Goal: Entertainment & Leisure: Consume media (video, audio)

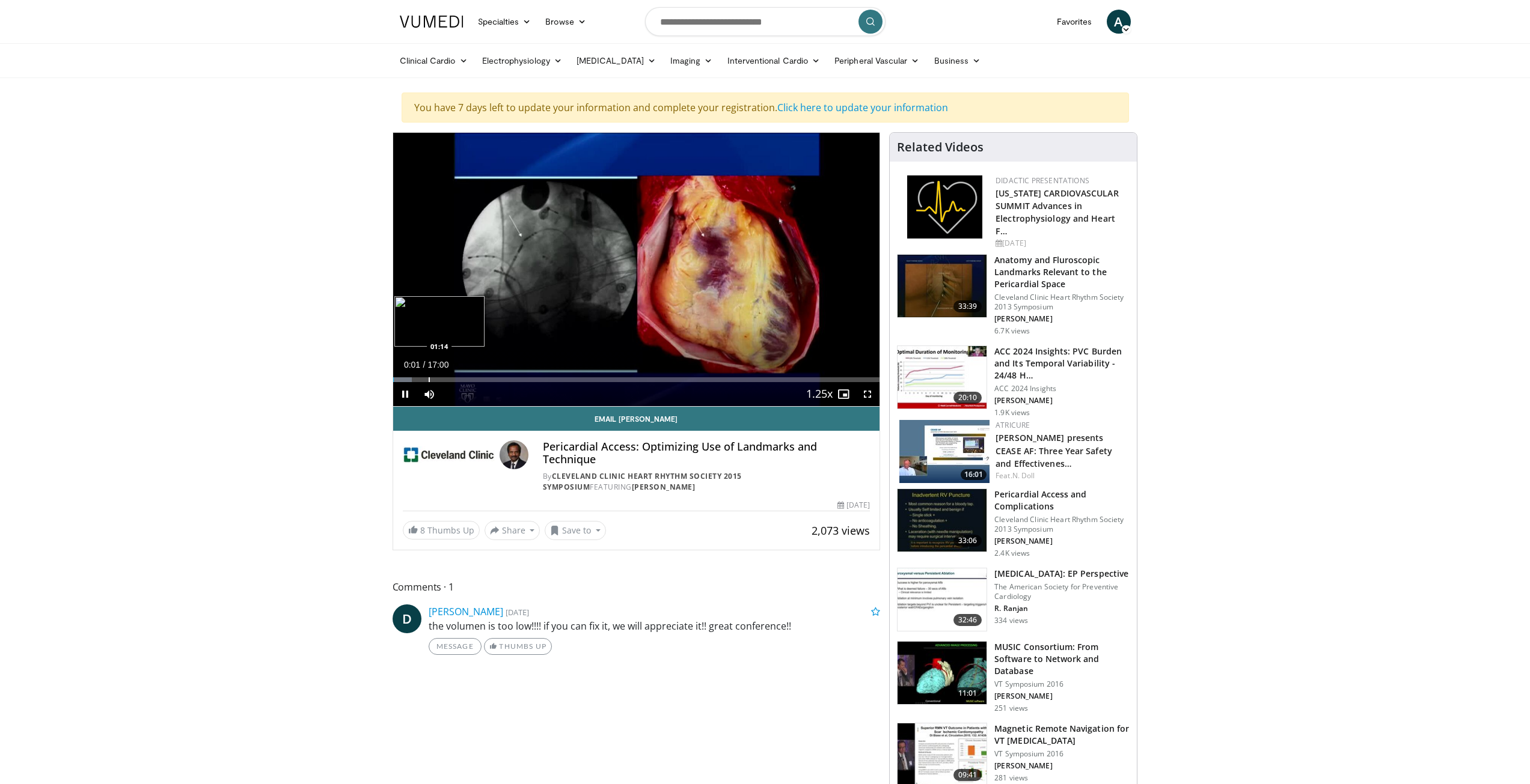
click at [428, 373] on div "Loaded : 3.91% 00:01 01:14" at bounding box center [636, 376] width 487 height 11
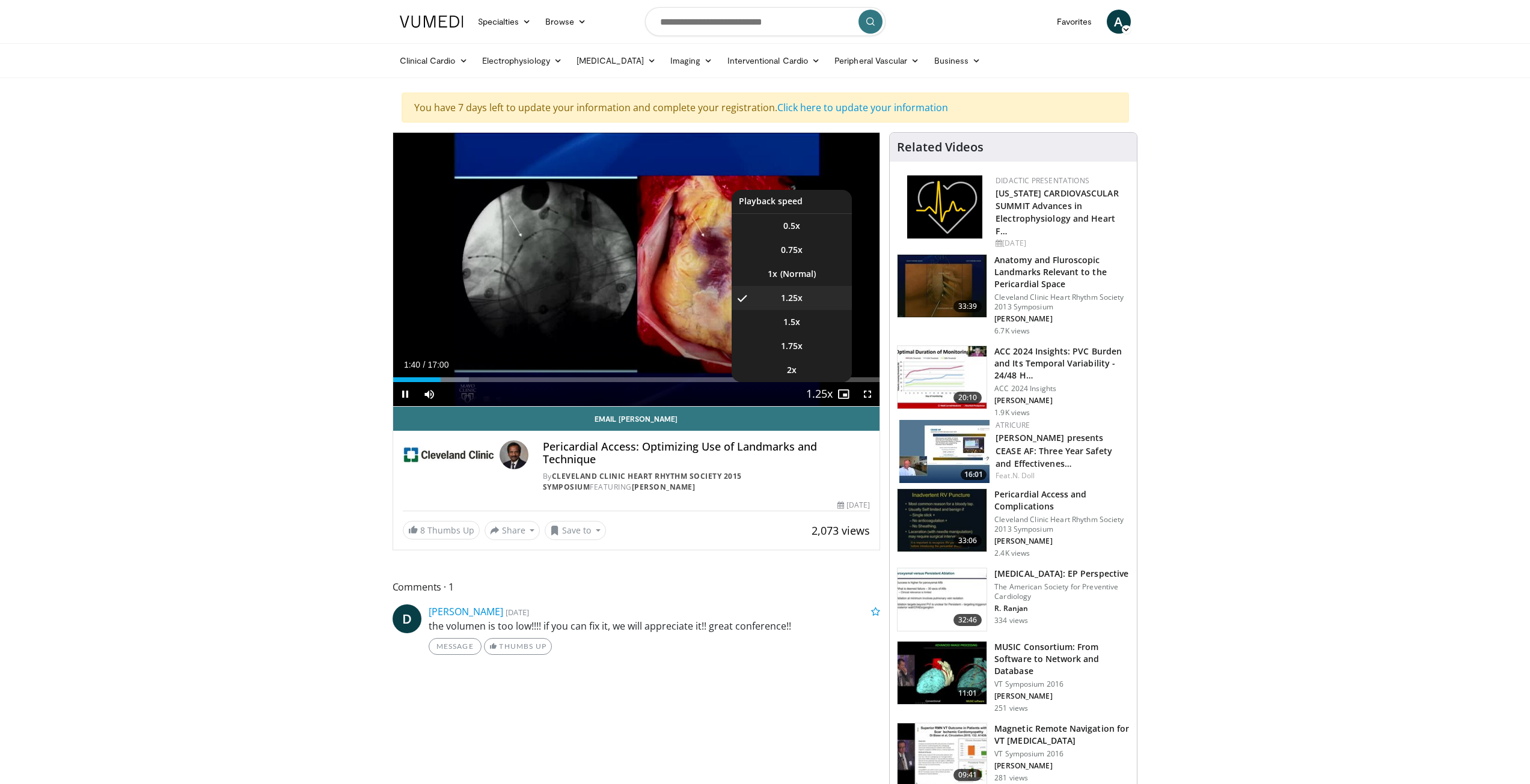
click at [826, 397] on span "Video Player" at bounding box center [820, 394] width 17 height 24
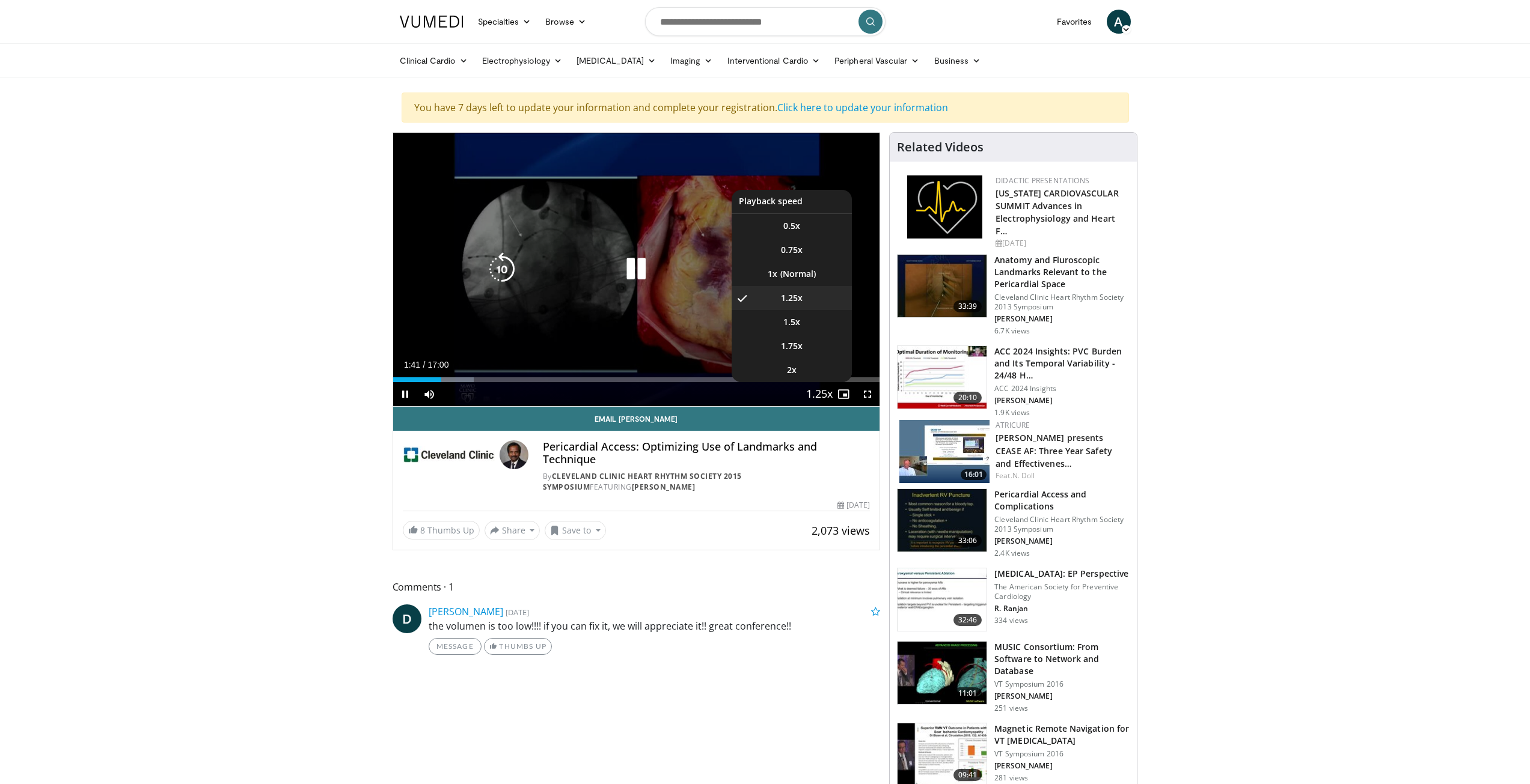
click at [827, 396] on span "Video Player" at bounding box center [820, 394] width 17 height 24
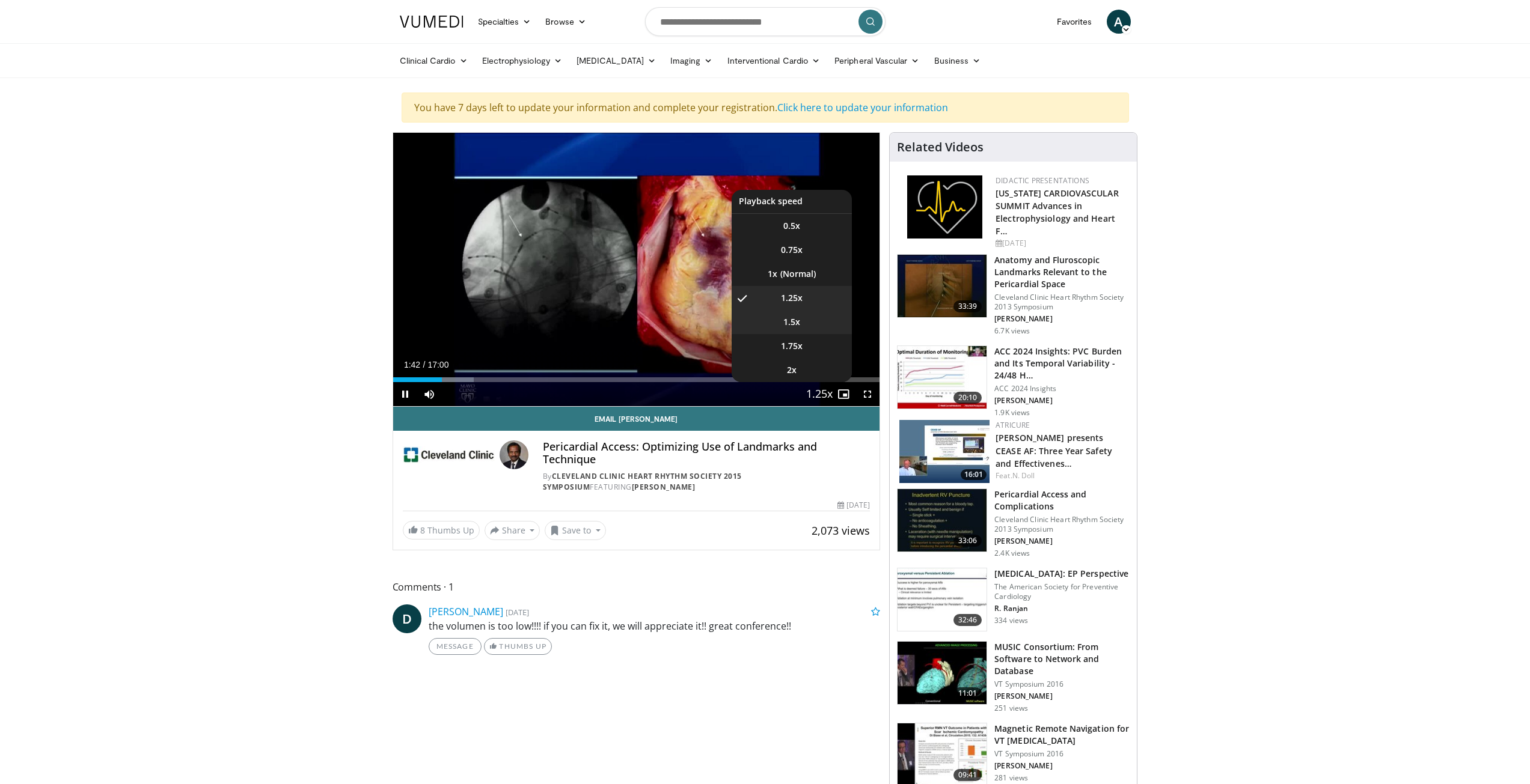
click at [798, 324] on span "1.5x" at bounding box center [792, 322] width 17 height 12
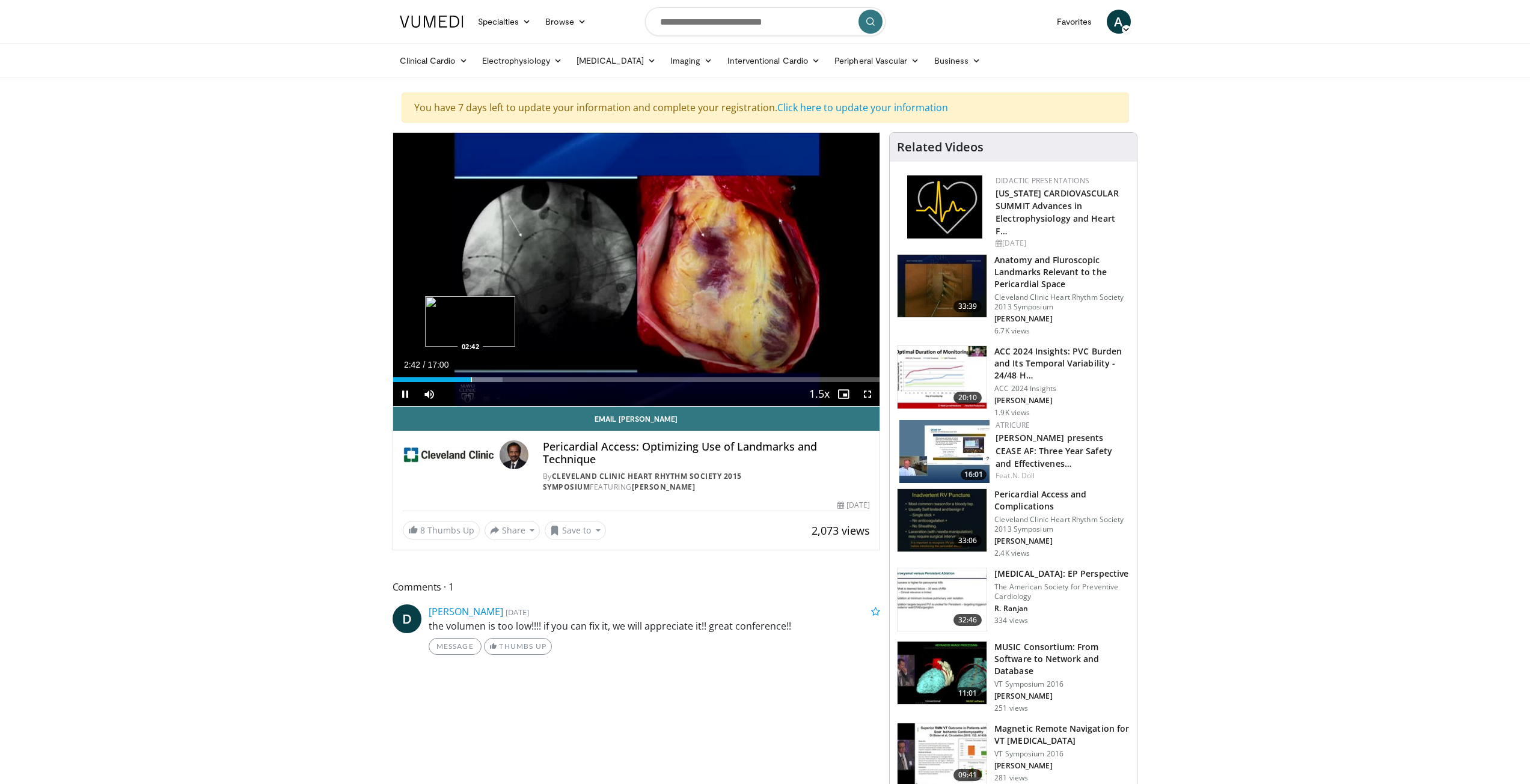
click at [469, 375] on div "Loaded : 22.49% 02:42 02:42" at bounding box center [636, 376] width 487 height 11
click at [498, 379] on div "Progress Bar" at bounding box center [499, 379] width 1 height 5
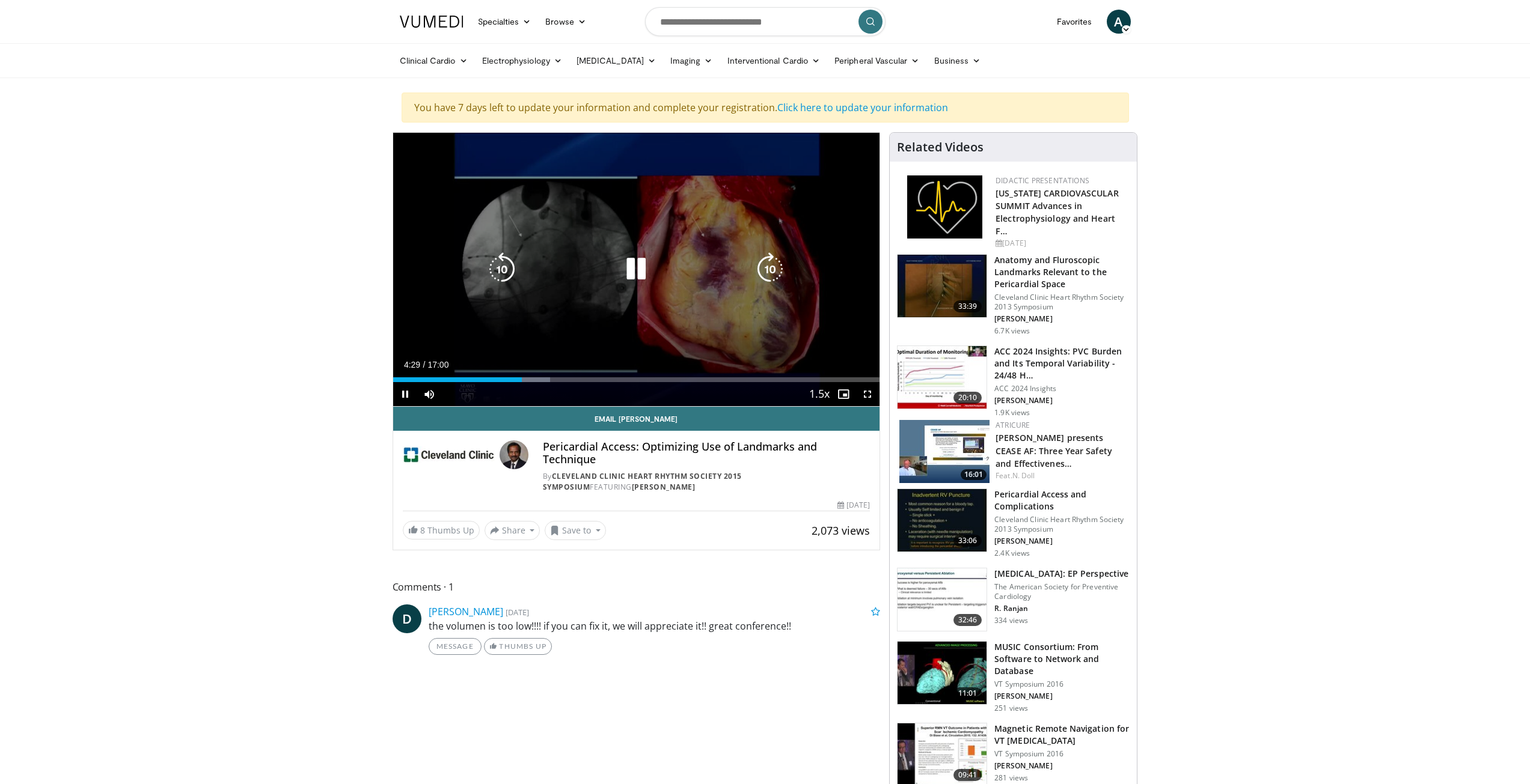
click at [495, 271] on icon "Video Player" at bounding box center [501, 269] width 33 height 33
click at [493, 271] on icon "Video Player" at bounding box center [501, 269] width 33 height 33
click at [508, 276] on icon "Video Player" at bounding box center [501, 269] width 33 height 33
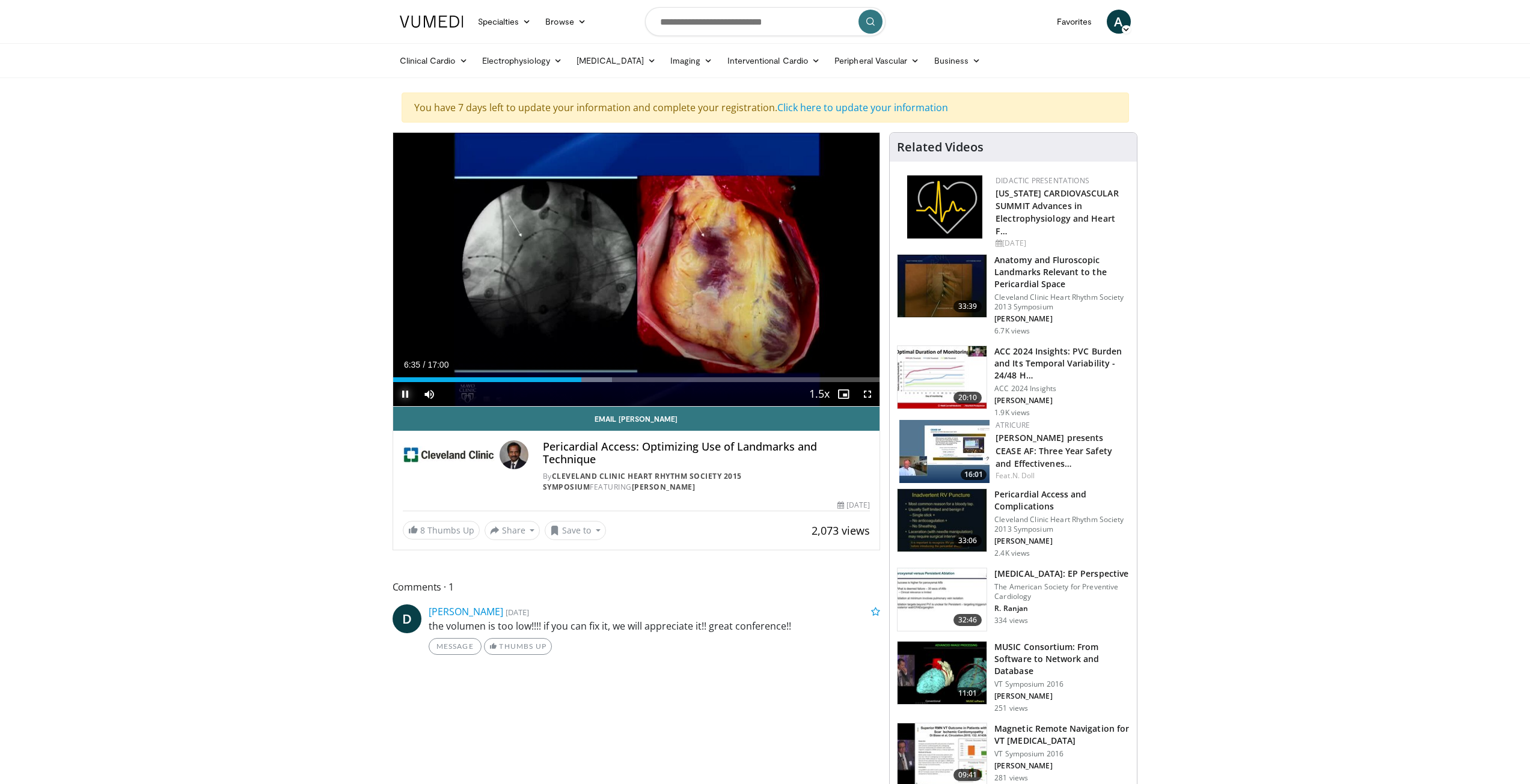
click at [404, 396] on span "Video Player" at bounding box center [405, 394] width 24 height 24
click at [403, 395] on span "Video Player" at bounding box center [405, 394] width 24 height 24
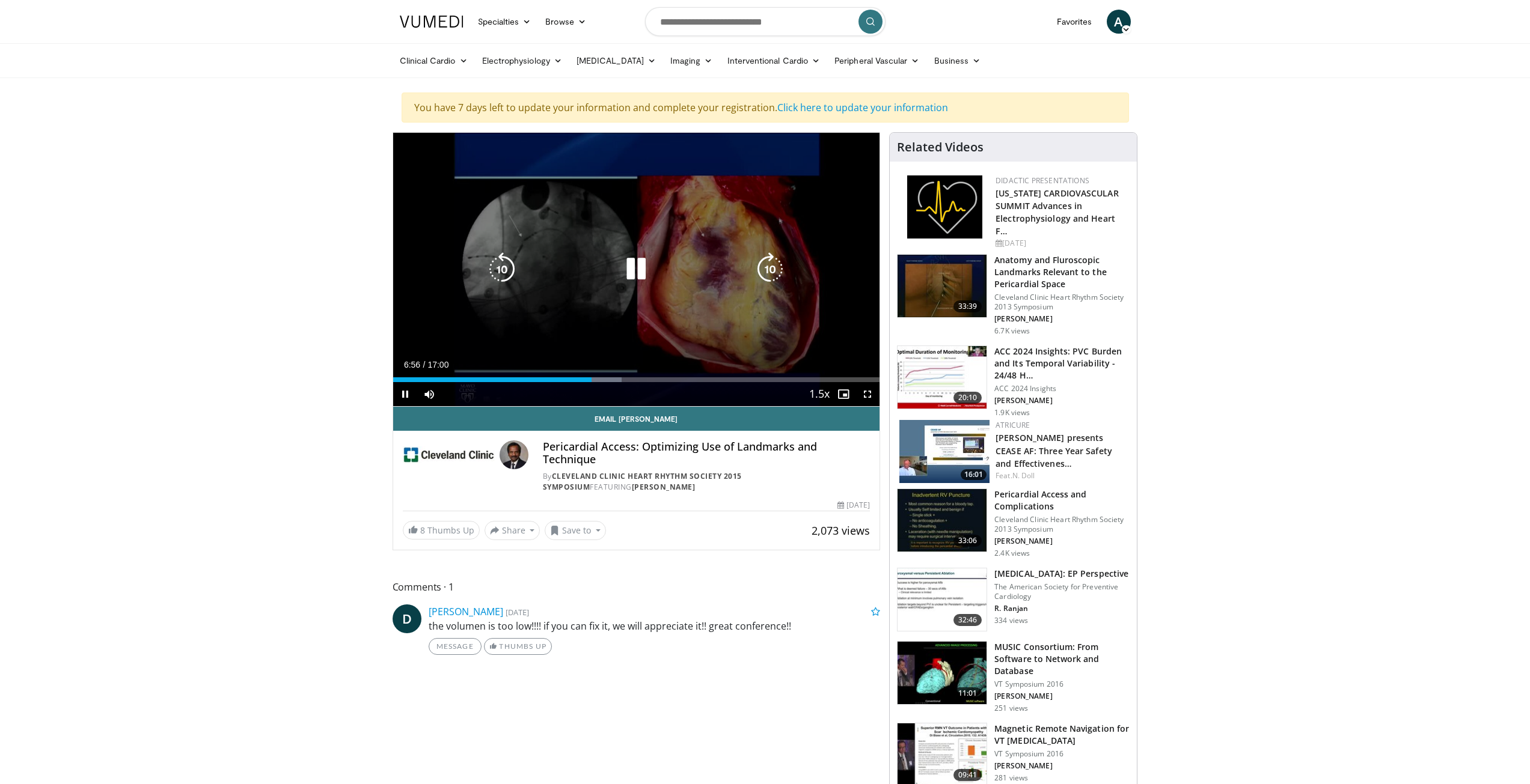
click at [505, 267] on icon "Video Player" at bounding box center [501, 269] width 33 height 33
click at [494, 263] on icon "Video Player" at bounding box center [501, 269] width 33 height 33
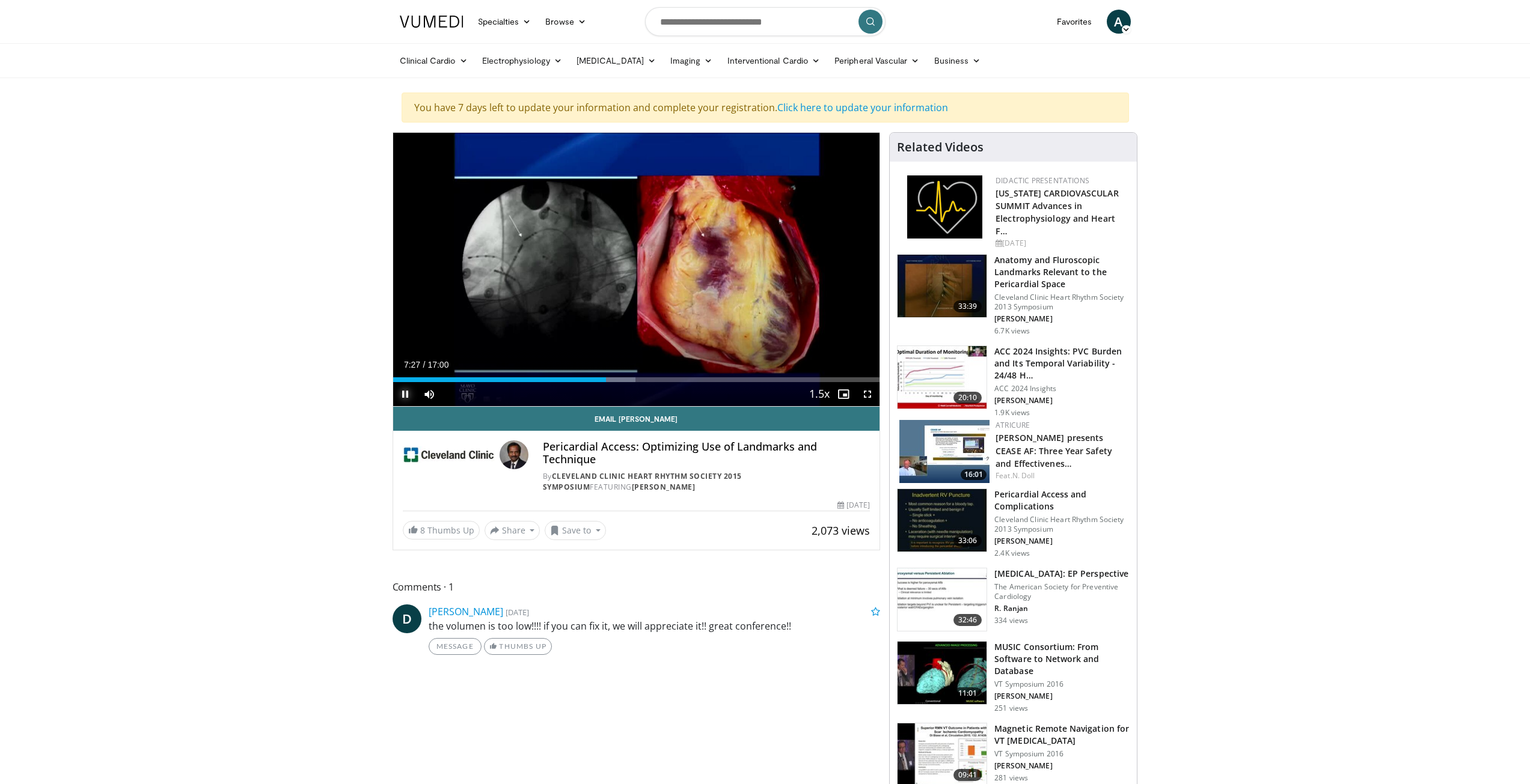
click at [402, 393] on span "Video Player" at bounding box center [405, 394] width 24 height 24
click at [409, 398] on span "Video Player" at bounding box center [405, 394] width 24 height 24
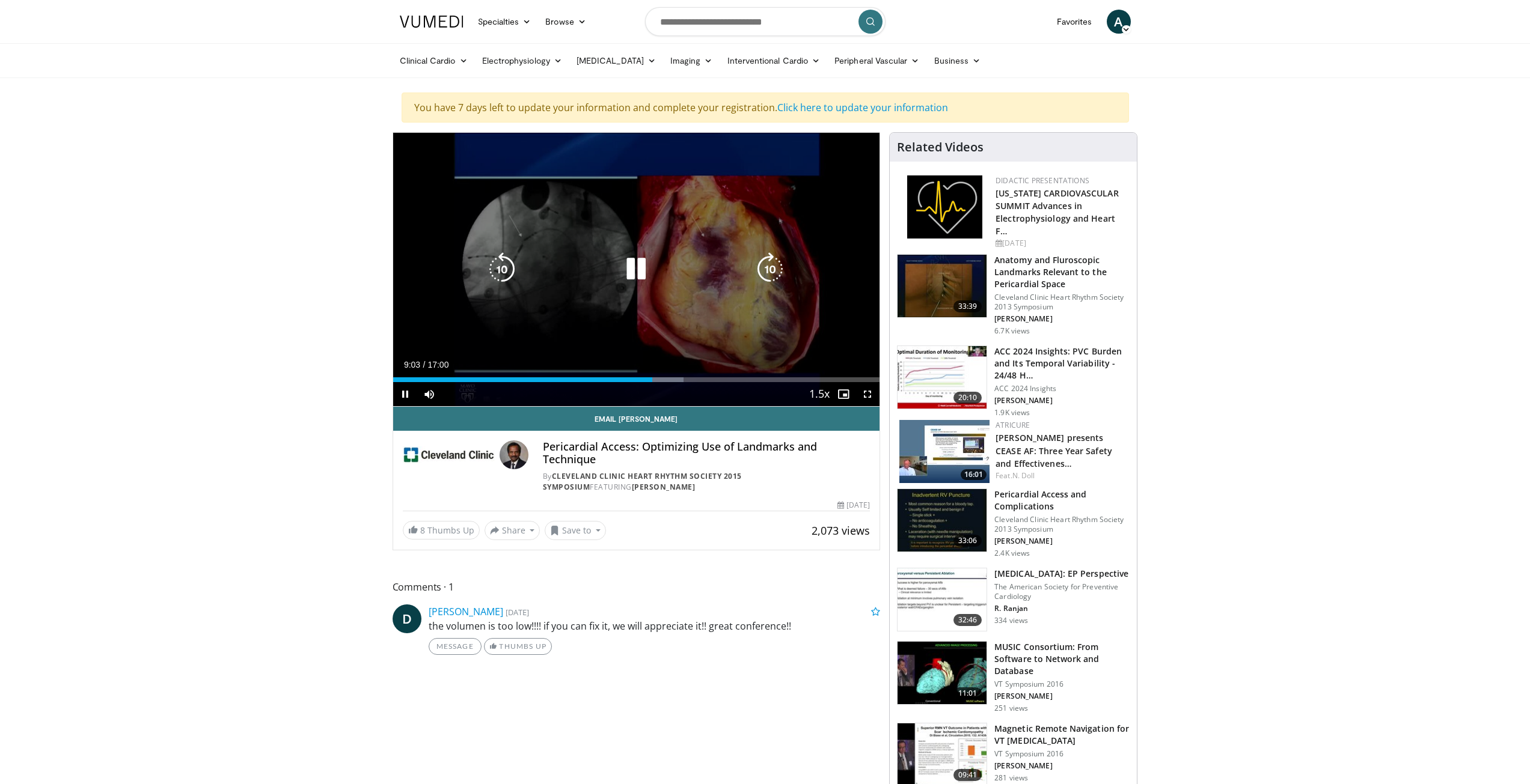
click at [505, 269] on icon "Video Player" at bounding box center [501, 269] width 33 height 33
click at [506, 276] on icon "Video Player" at bounding box center [501, 269] width 33 height 33
click at [506, 272] on icon "Video Player" at bounding box center [501, 269] width 33 height 33
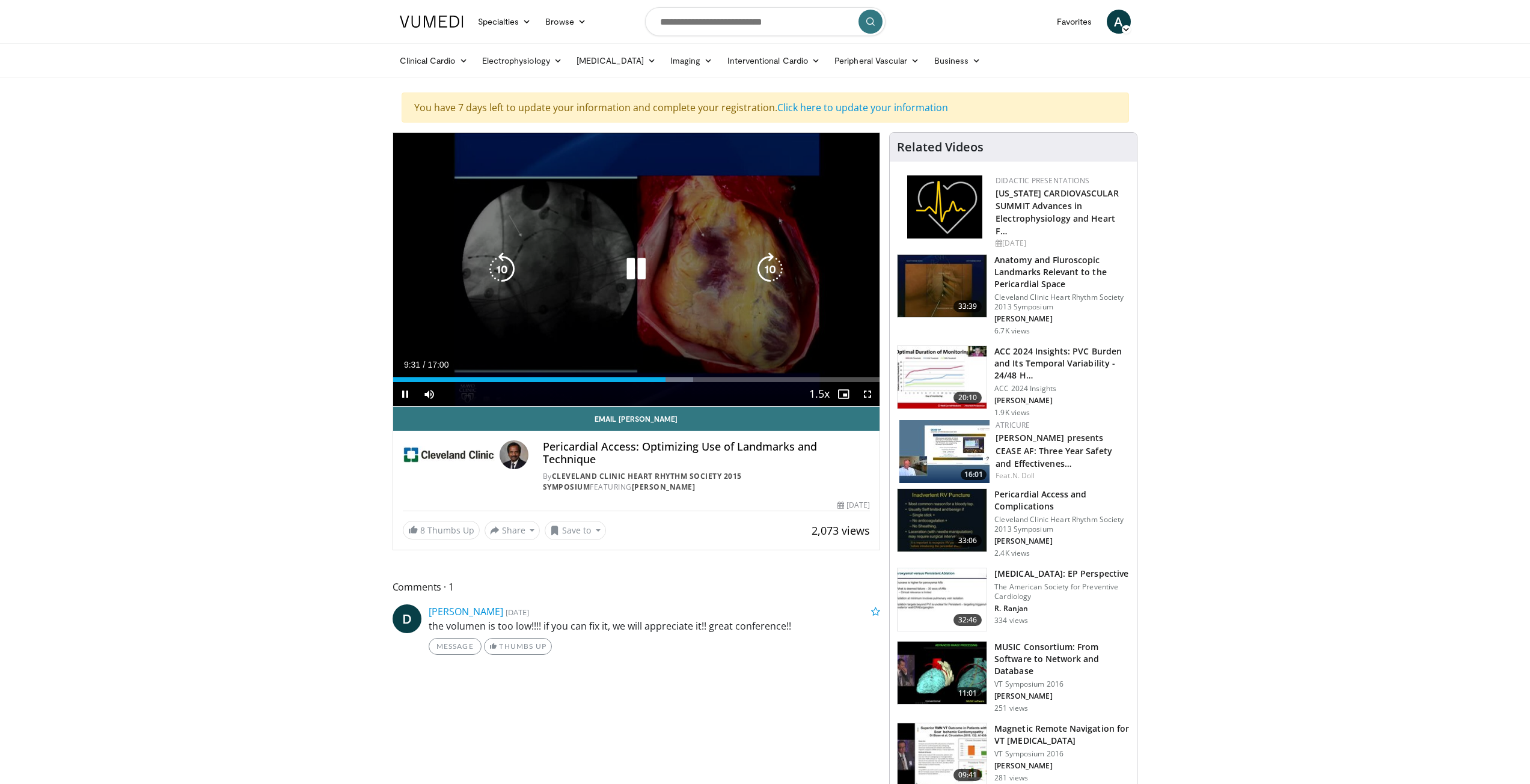
click at [503, 264] on icon "Video Player" at bounding box center [501, 269] width 33 height 33
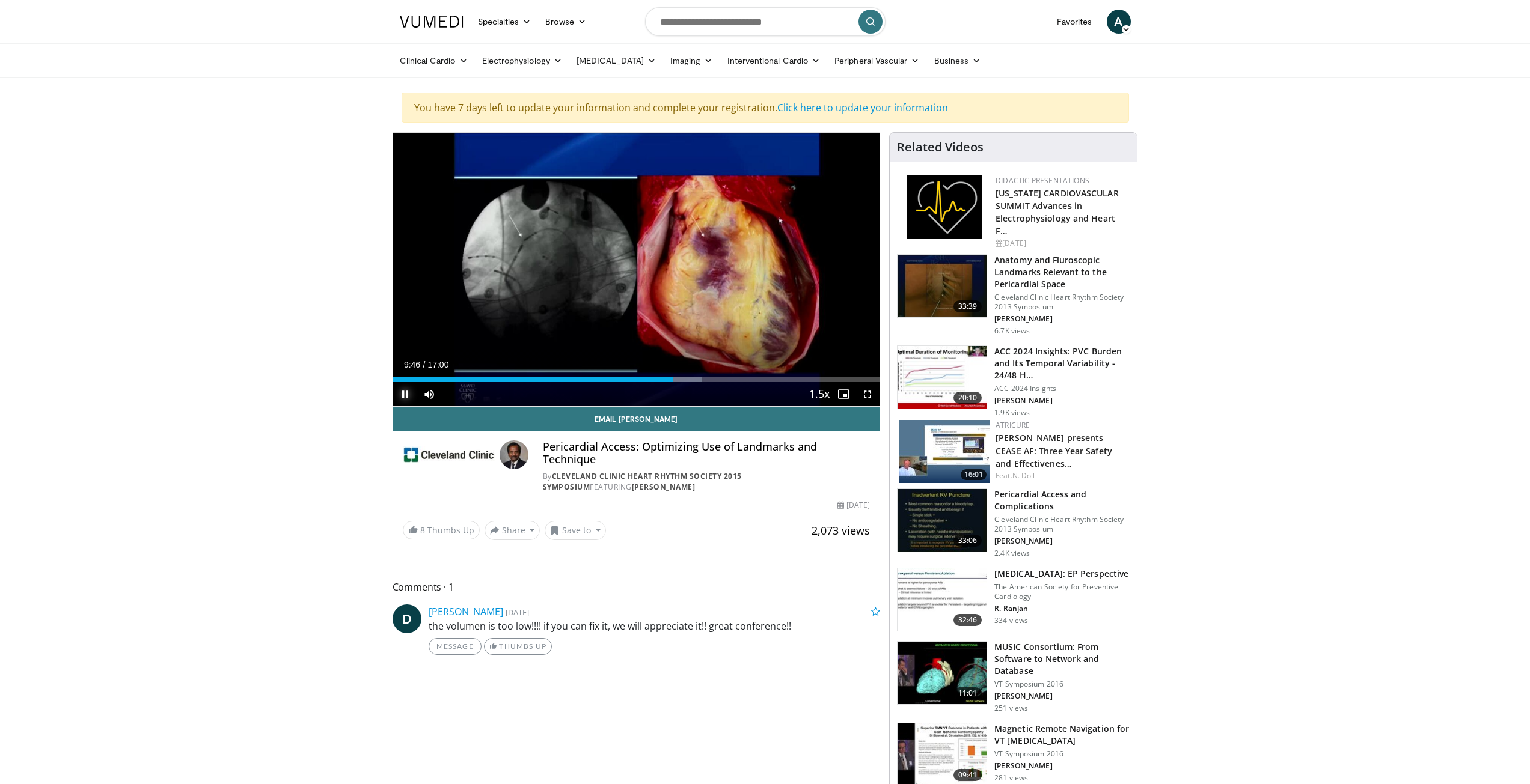
click at [410, 391] on span "Video Player" at bounding box center [405, 394] width 24 height 24
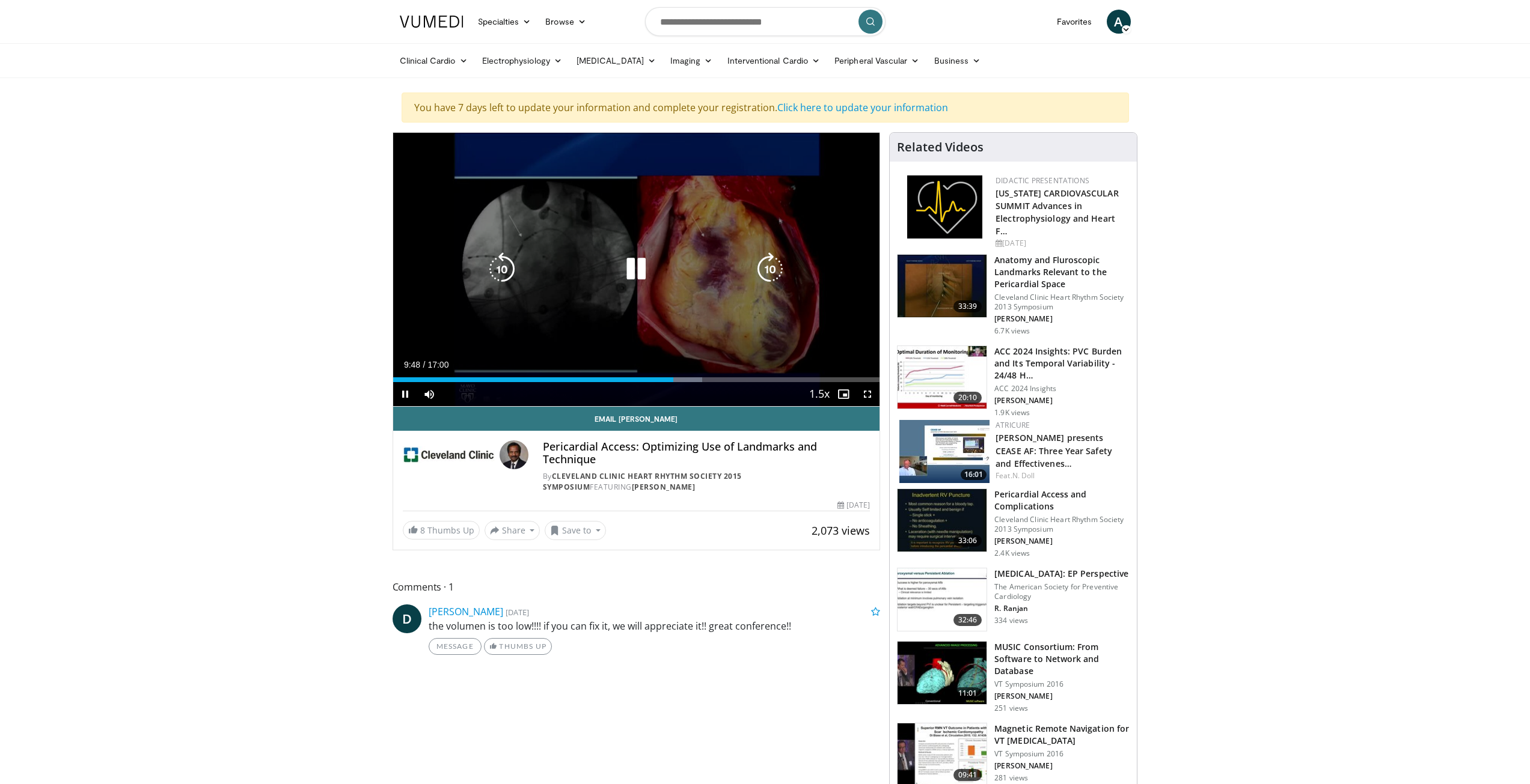
click at [497, 268] on icon "Video Player" at bounding box center [501, 269] width 33 height 33
click at [496, 268] on icon "Video Player" at bounding box center [501, 269] width 33 height 33
click at [501, 265] on icon "Video Player" at bounding box center [501, 269] width 33 height 33
click at [641, 269] on icon "Video Player" at bounding box center [636, 269] width 33 height 33
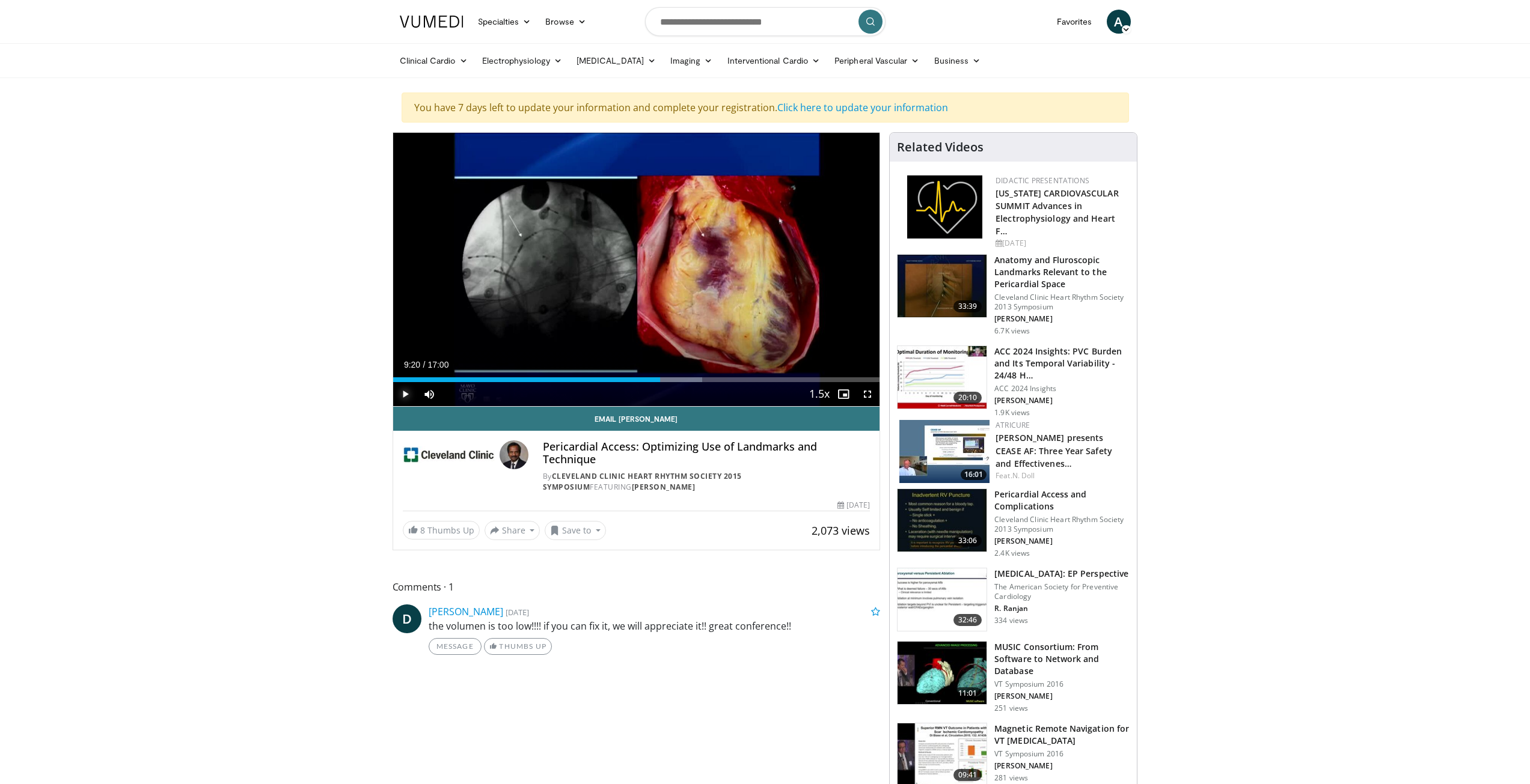
click at [408, 396] on span "Video Player" at bounding box center [405, 394] width 24 height 24
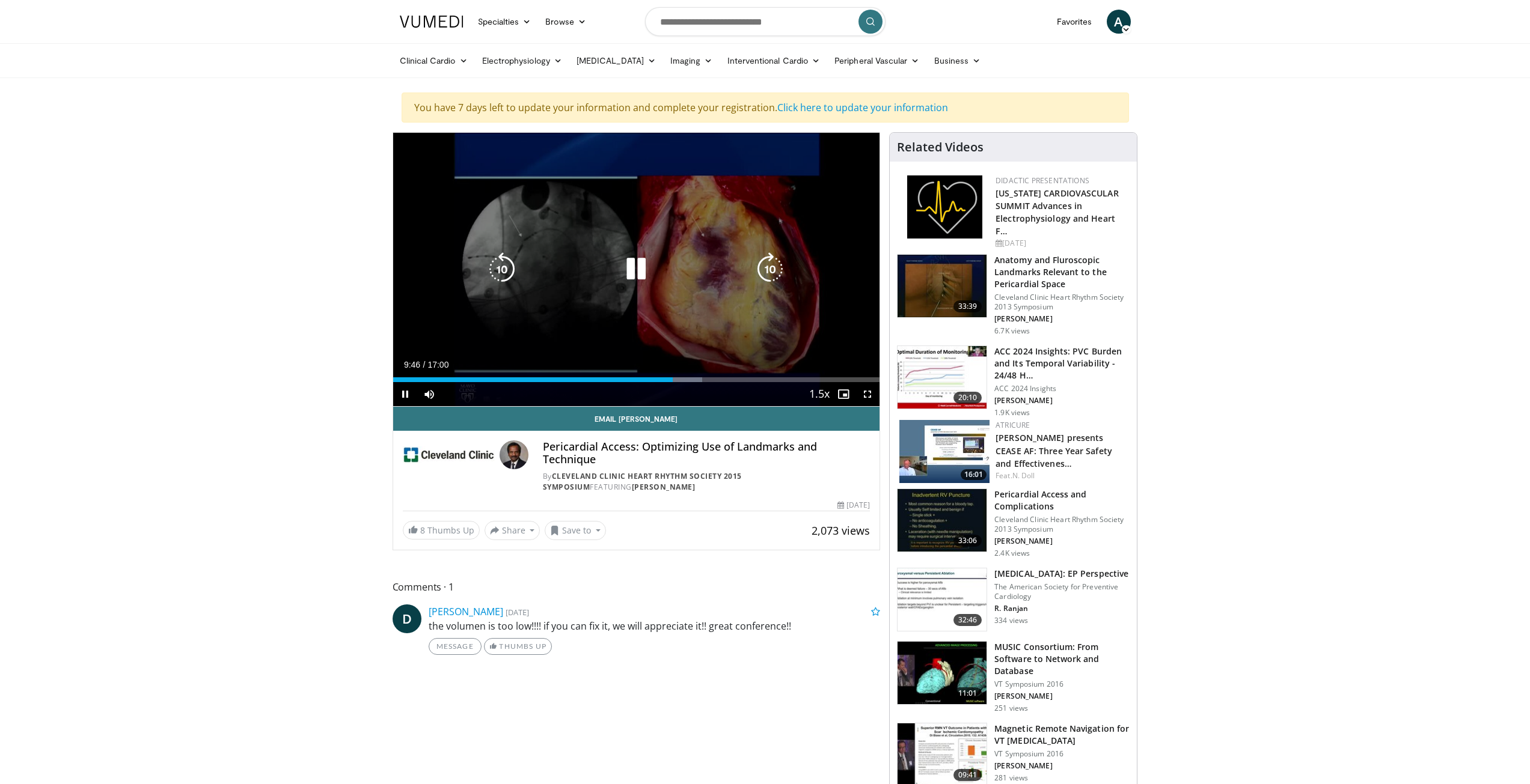
click at [627, 274] on icon "Video Player" at bounding box center [636, 269] width 33 height 33
click at [630, 272] on icon "Video Player" at bounding box center [636, 269] width 33 height 33
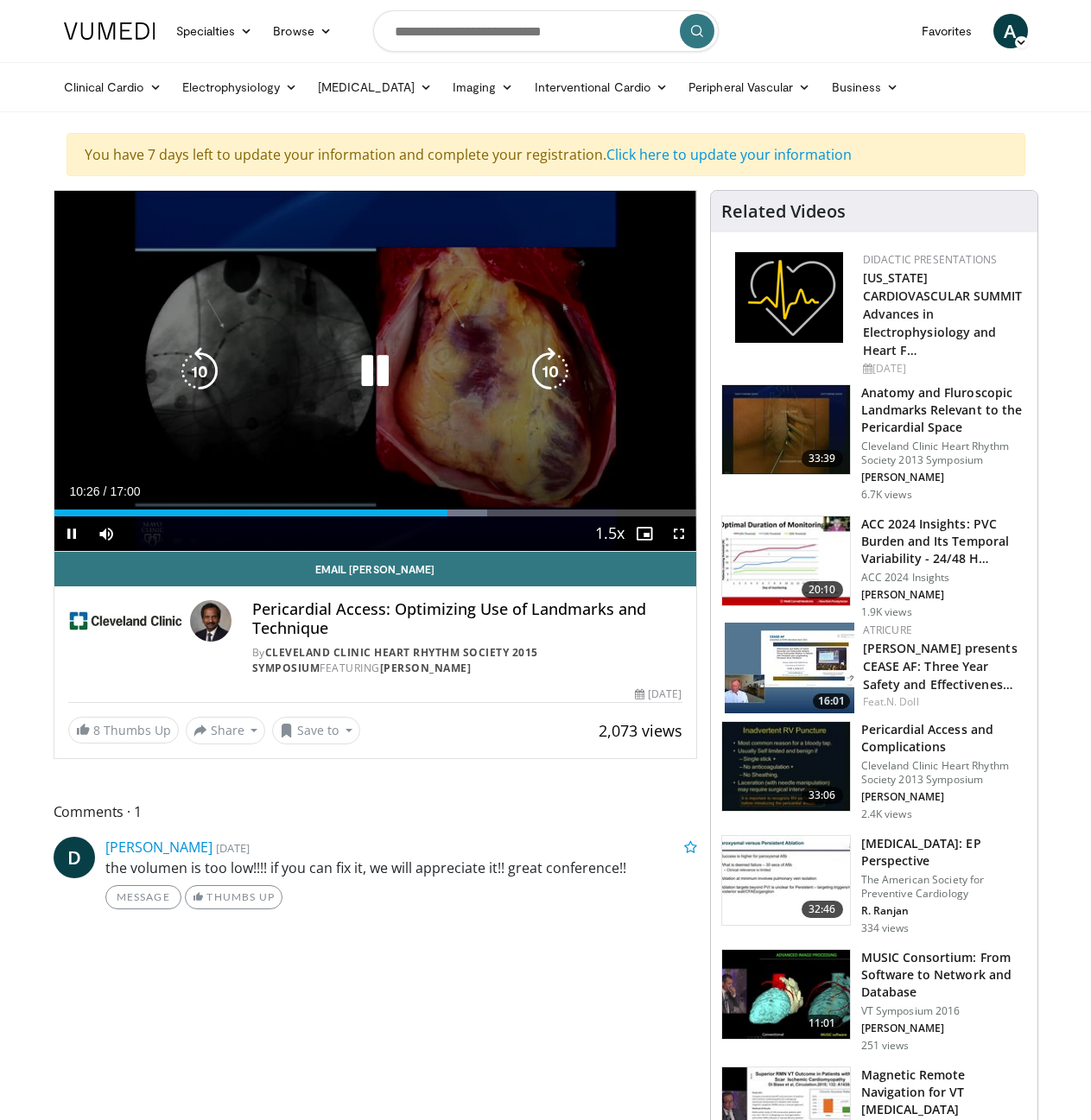
click at [375, 373] on icon "Video Player" at bounding box center [374, 371] width 48 height 48
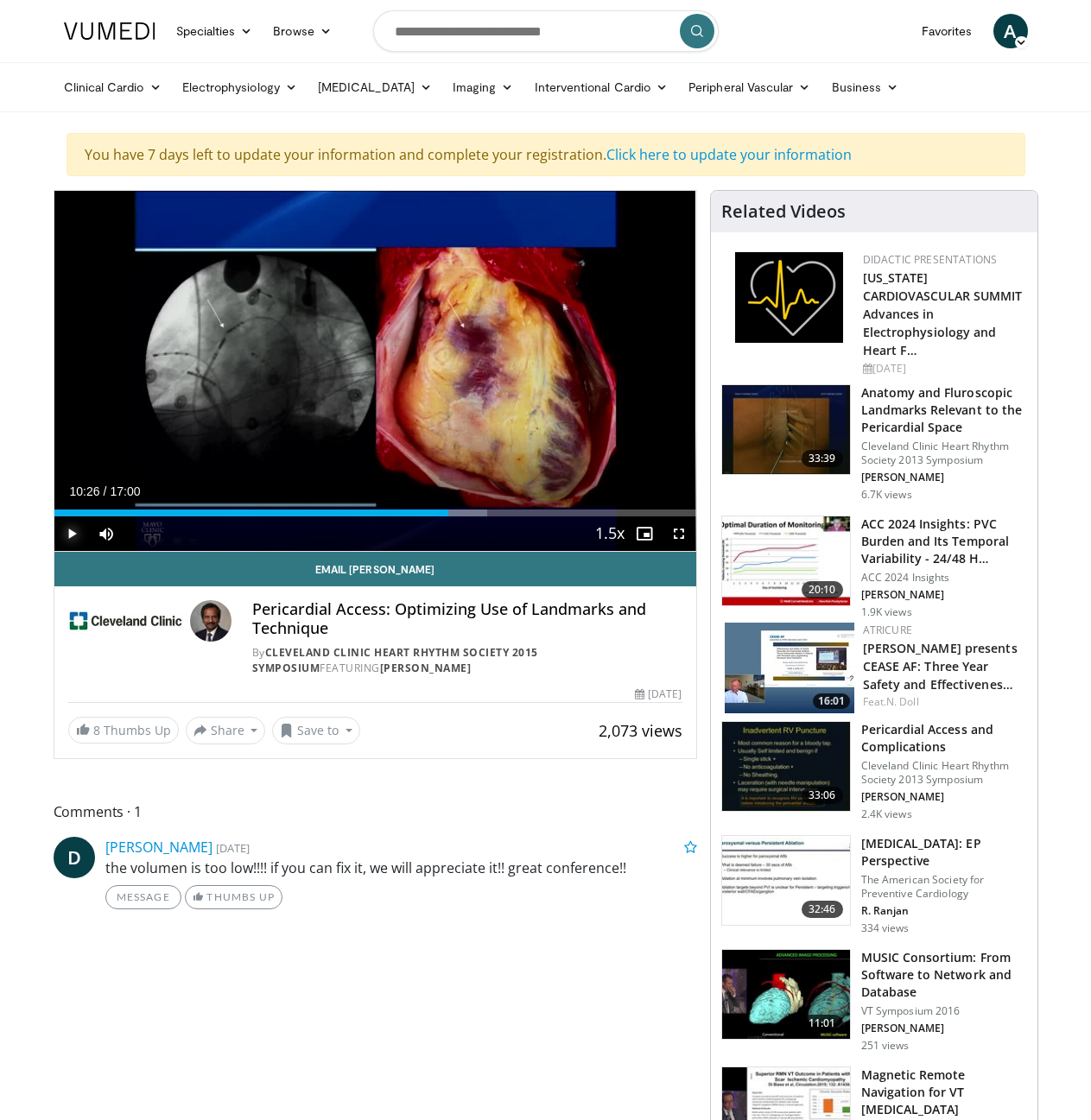
click at [57, 529] on span "Video Player" at bounding box center [72, 534] width 35 height 35
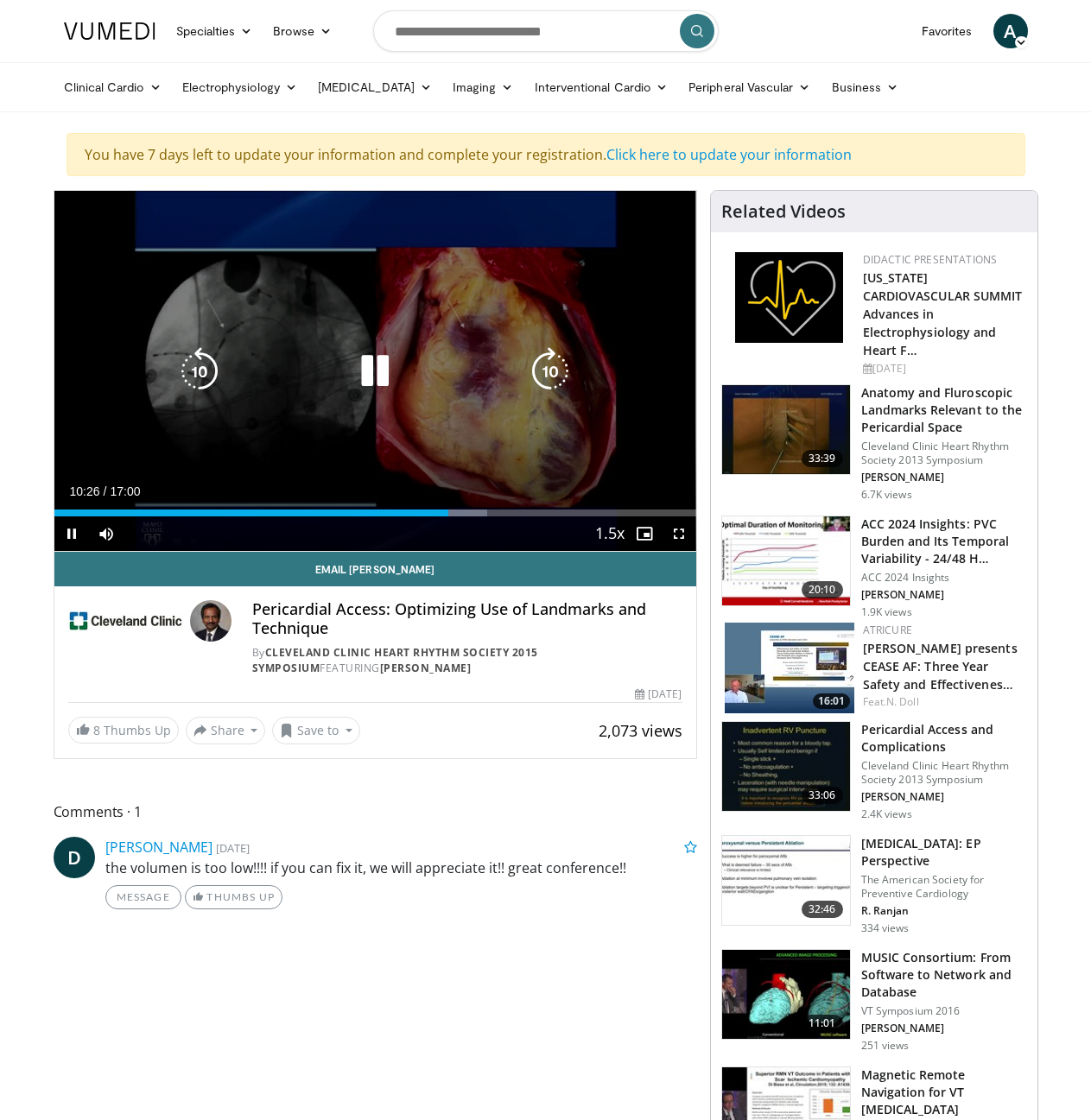
click at [218, 382] on icon "Video Player" at bounding box center [199, 371] width 48 height 48
click at [209, 367] on icon "Video Player" at bounding box center [199, 371] width 48 height 48
click at [204, 371] on icon "Video Player" at bounding box center [199, 371] width 48 height 48
click at [211, 360] on icon "Video Player" at bounding box center [199, 371] width 48 height 48
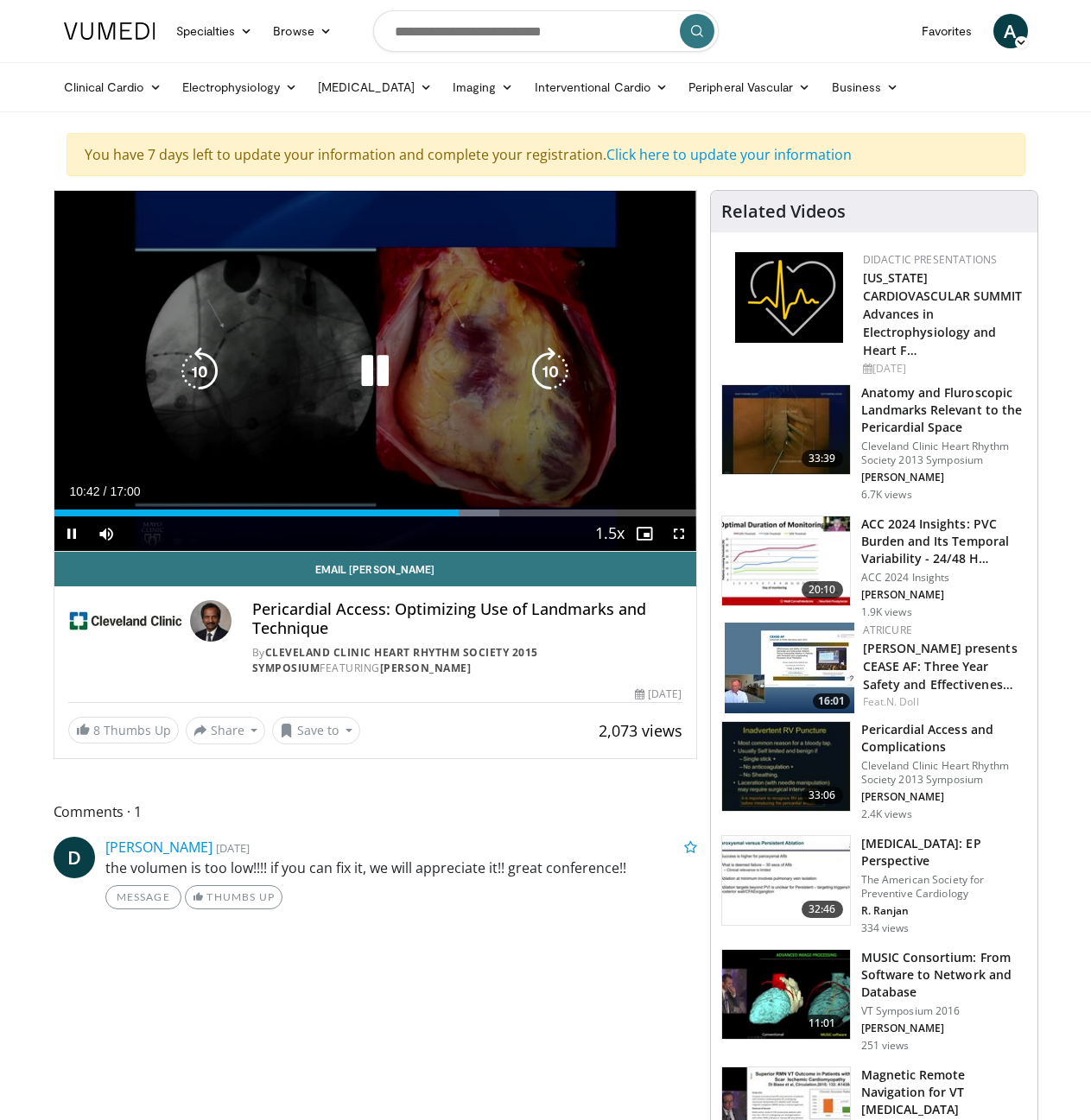
click at [188, 373] on icon "Video Player" at bounding box center [199, 371] width 48 height 48
click at [191, 372] on icon "Video Player" at bounding box center [199, 371] width 48 height 48
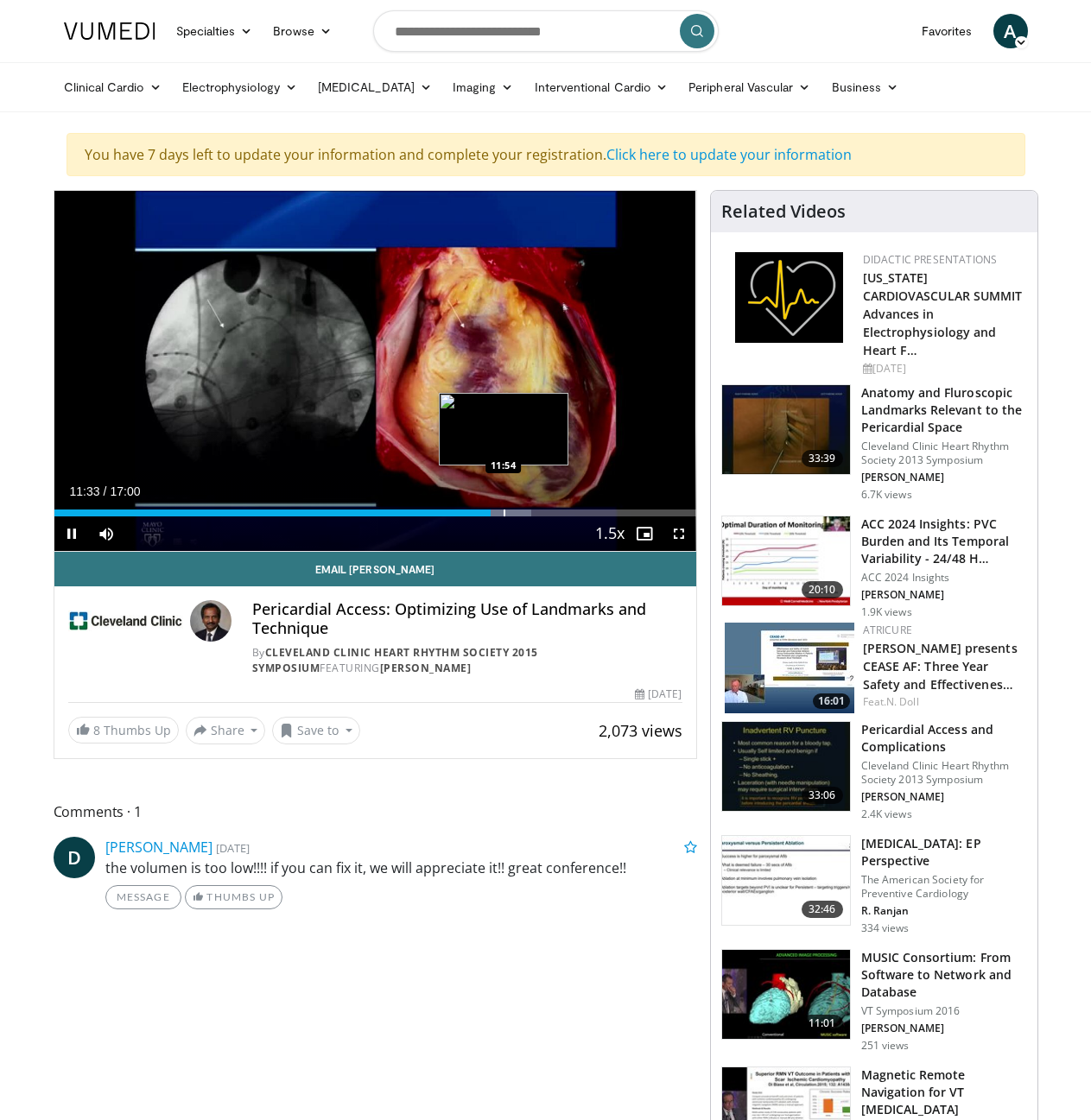
click at [503, 506] on div "Loaded : 74.33% 11:34 11:54" at bounding box center [376, 507] width 642 height 16
click at [551, 502] on div "Loaded : 74.45% 11:55 13:11" at bounding box center [376, 507] width 642 height 16
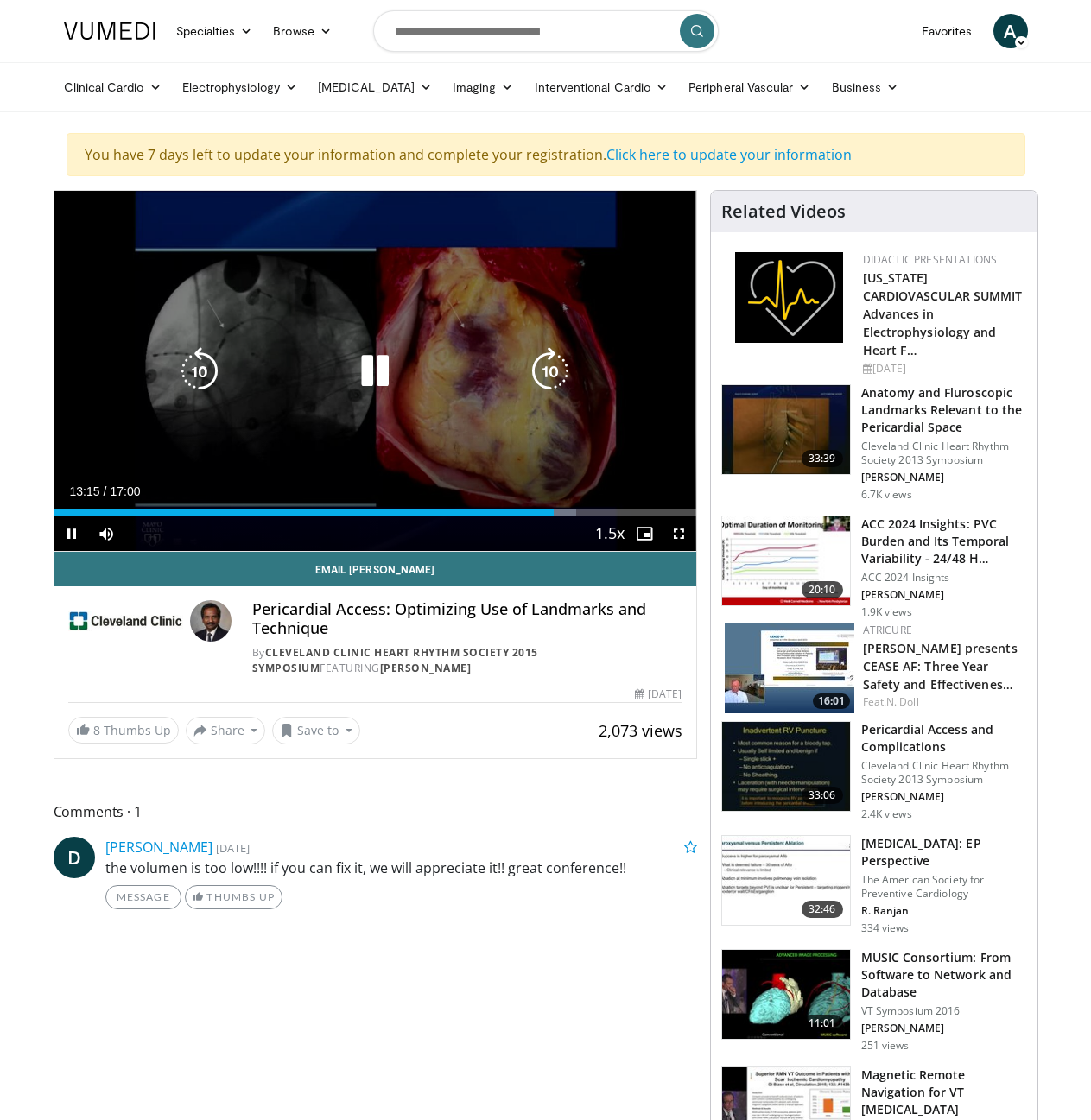
click at [378, 368] on icon "Video Player" at bounding box center [374, 371] width 48 height 48
